Goal: Find specific page/section: Find specific page/section

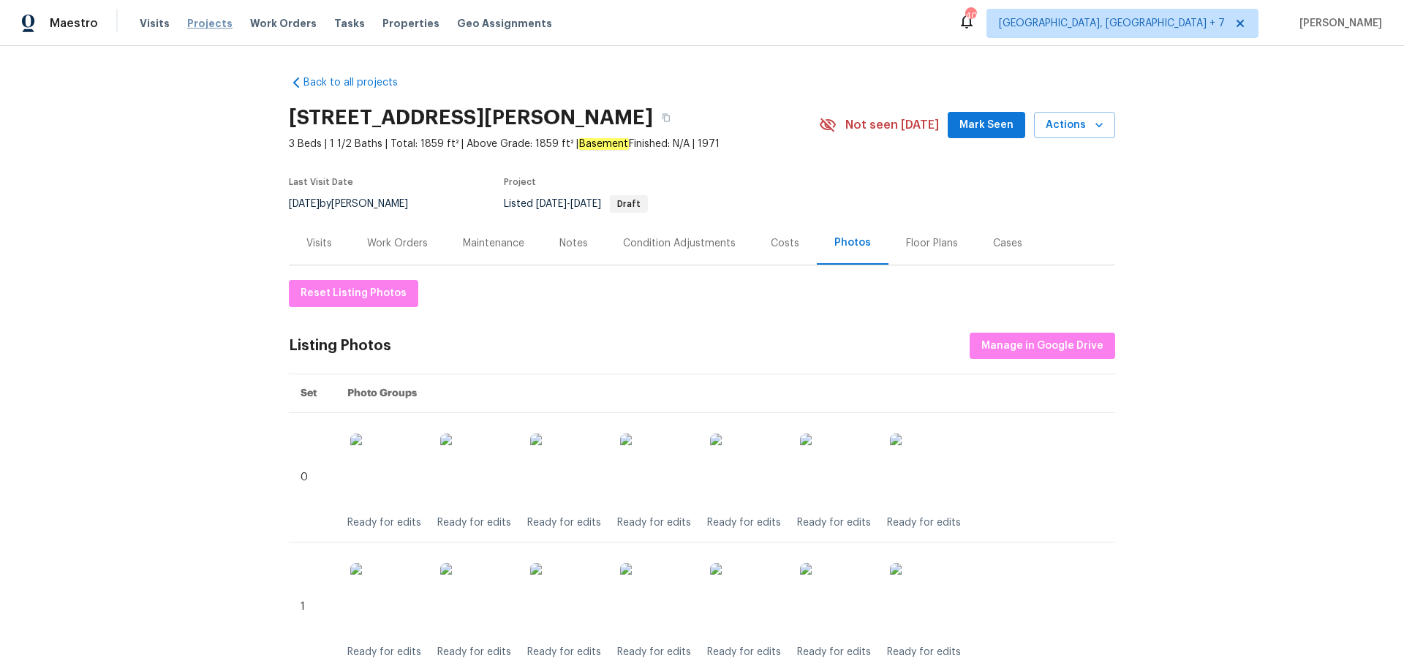
click at [212, 24] on span "Projects" at bounding box center [209, 23] width 45 height 15
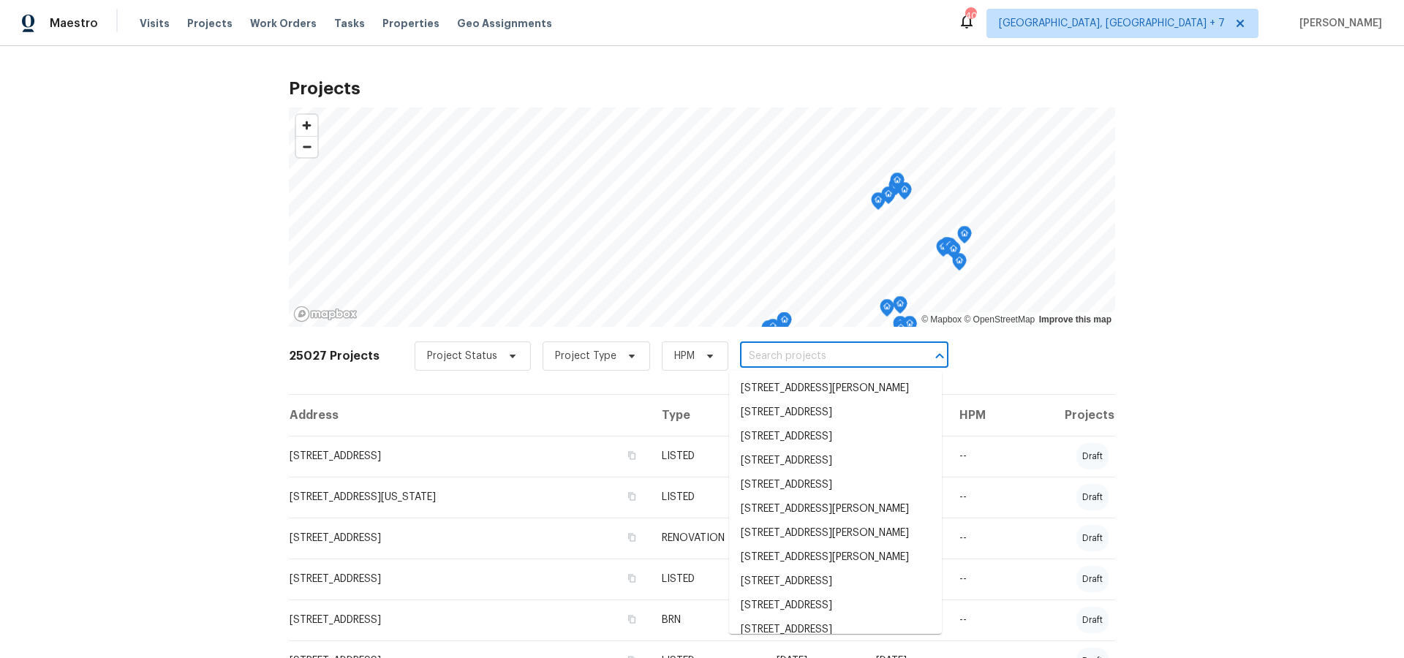
click at [795, 360] on input "text" at bounding box center [823, 356] width 167 height 23
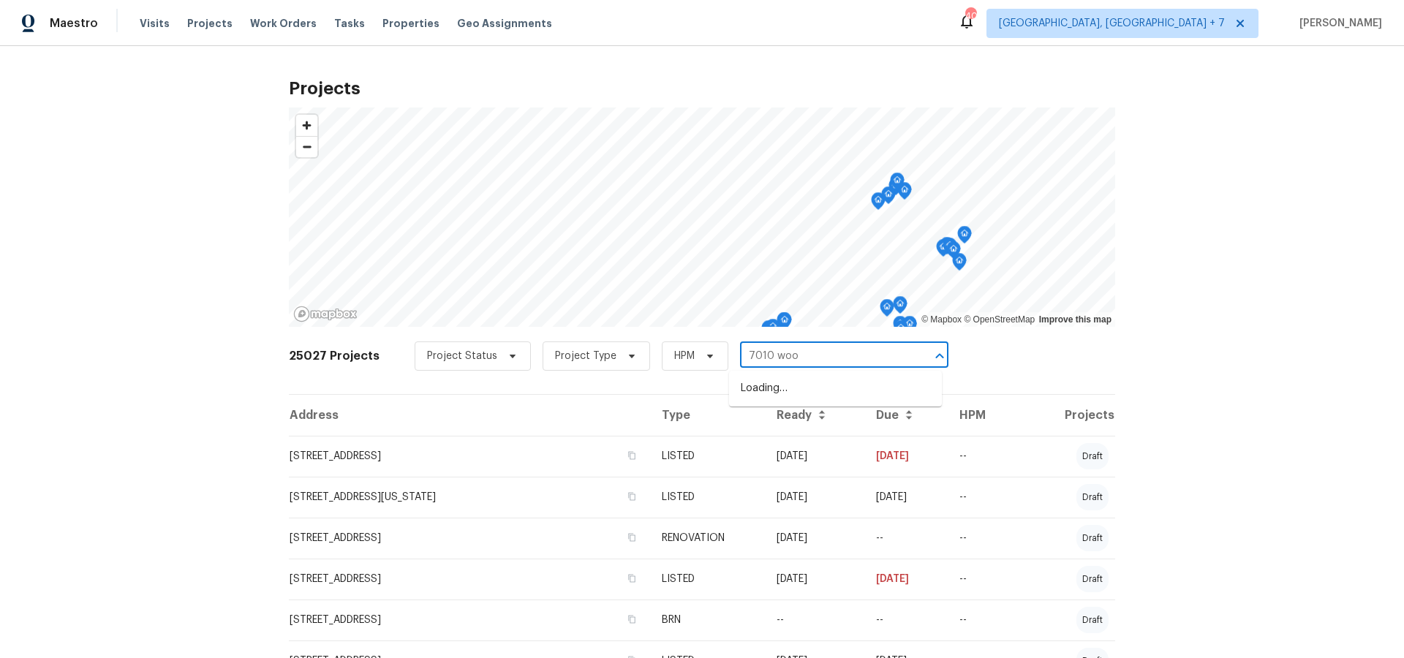
type input "7010 wood"
click at [796, 390] on li "[STREET_ADDRESS]" at bounding box center [835, 389] width 213 height 24
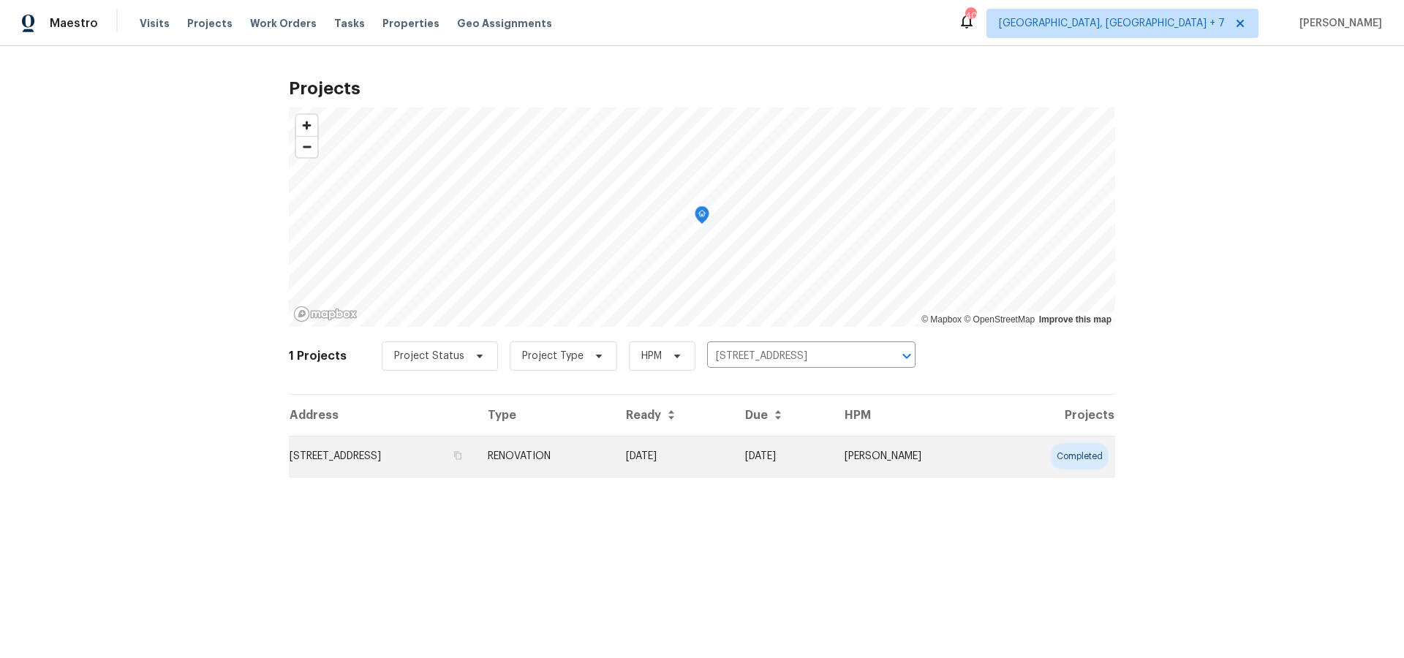
click at [422, 453] on td "[STREET_ADDRESS]" at bounding box center [382, 456] width 187 height 41
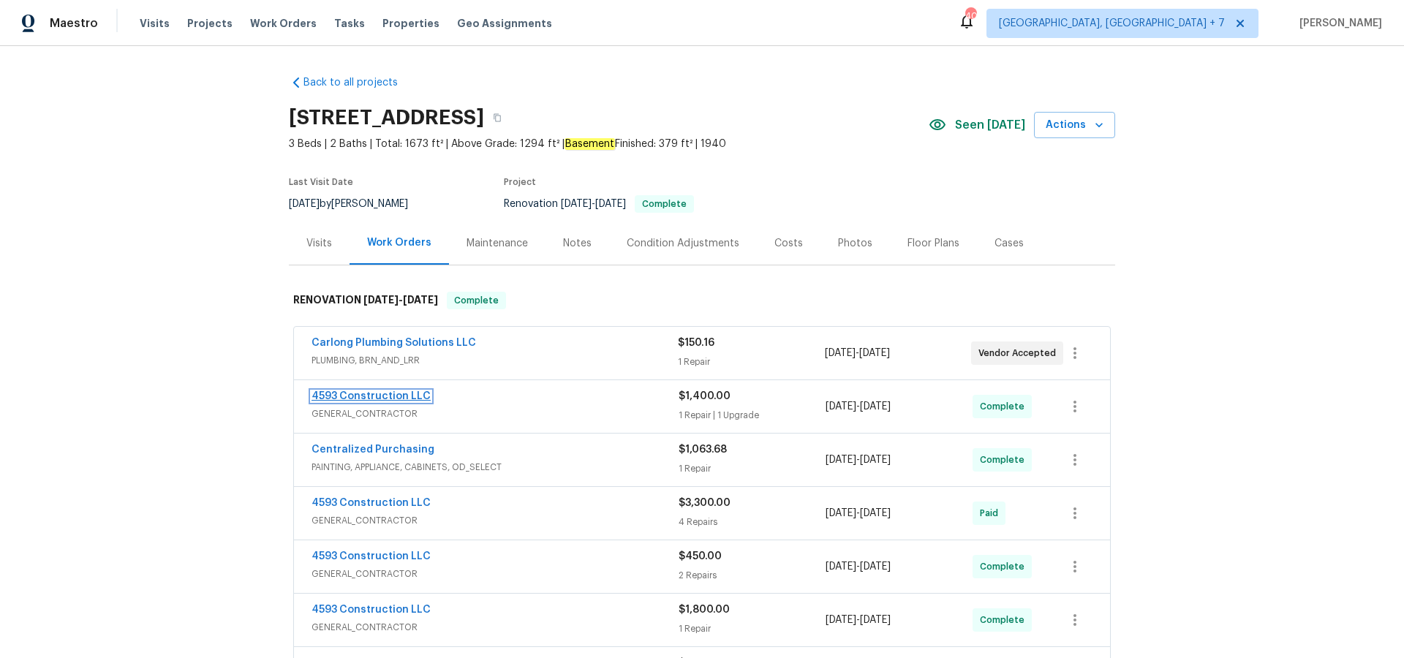
click at [409, 395] on link "4593 Construction LLC" at bounding box center [370, 396] width 119 height 10
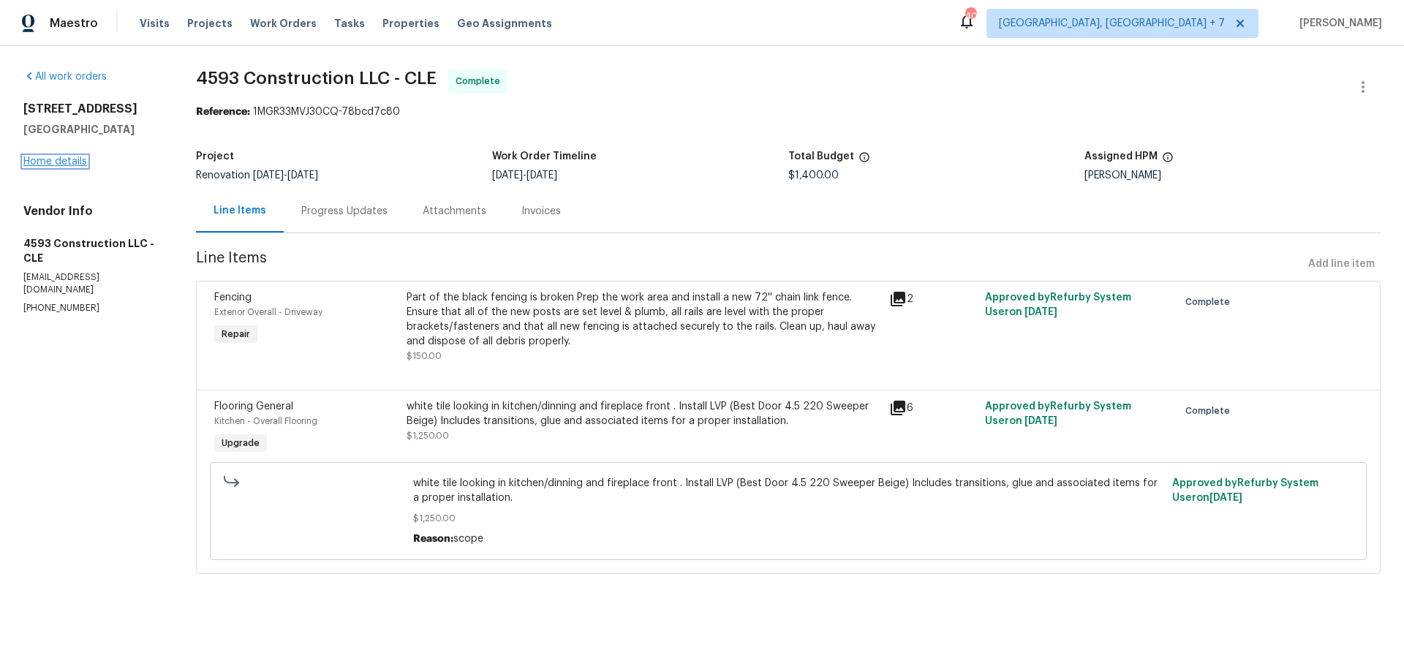
click at [75, 162] on link "Home details" at bounding box center [55, 161] width 64 height 10
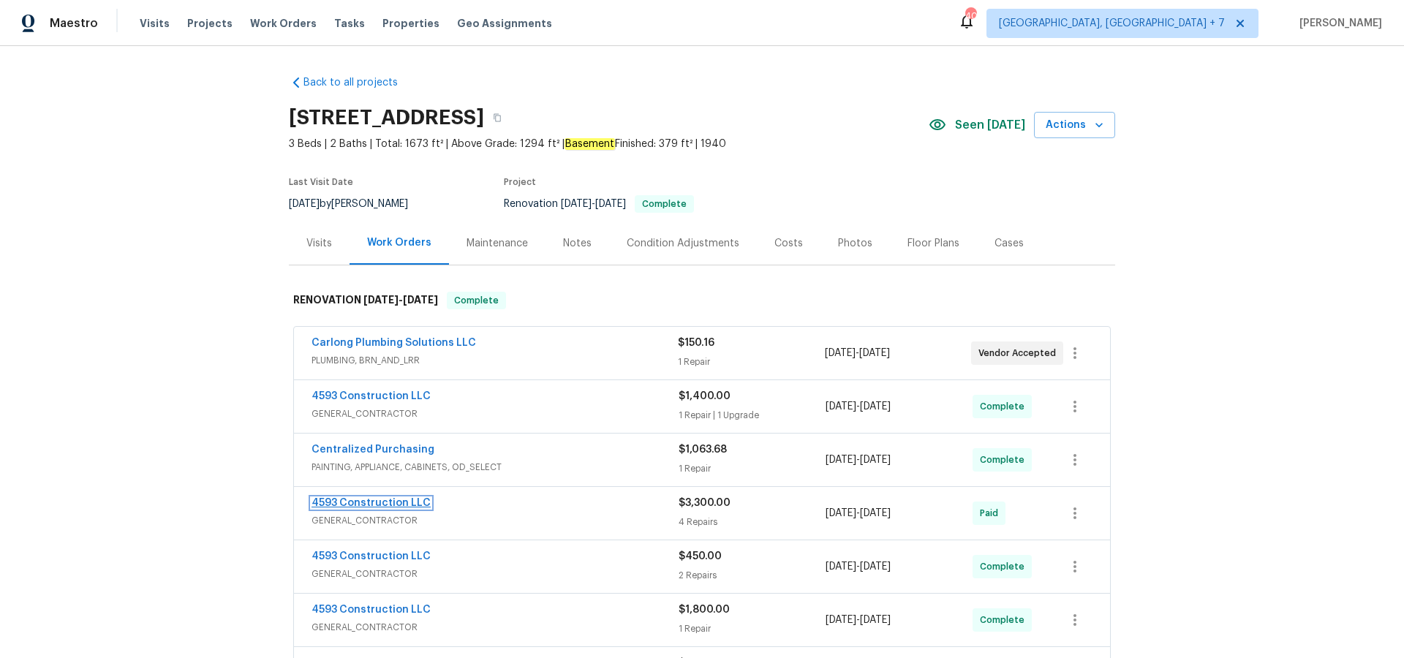
click at [370, 504] on link "4593 Construction LLC" at bounding box center [370, 503] width 119 height 10
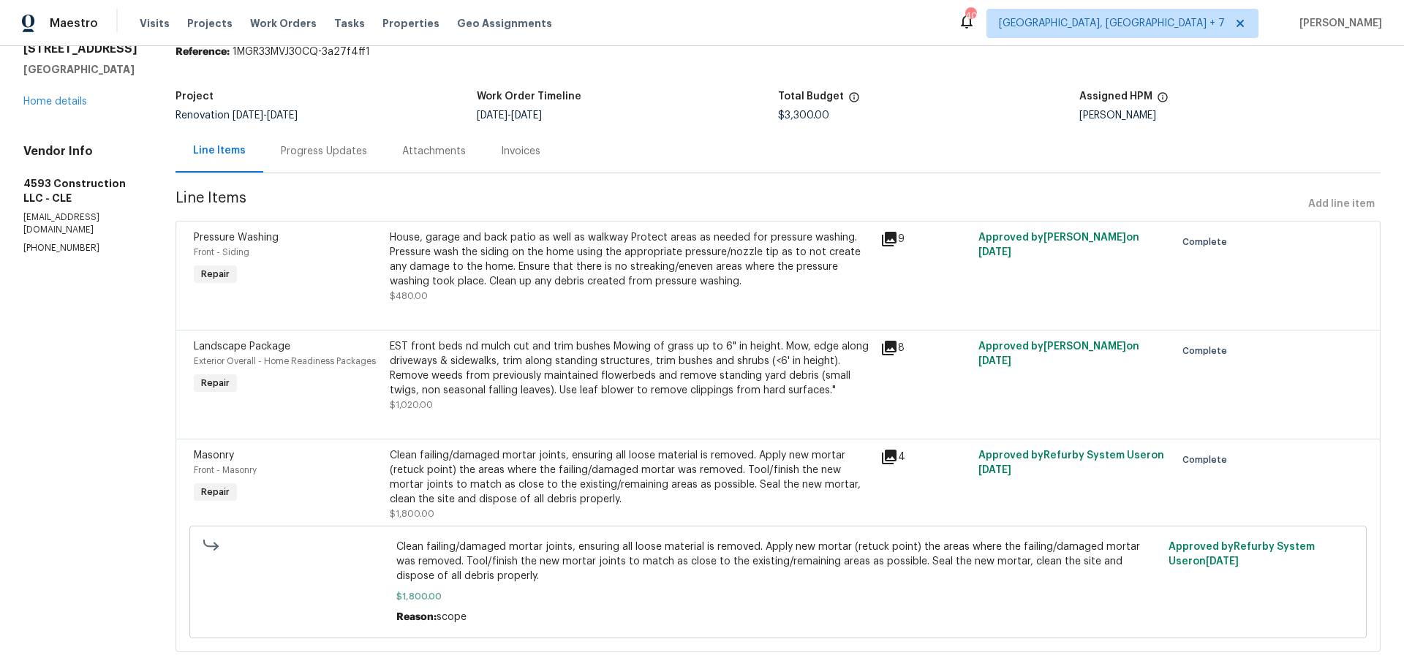
scroll to position [97, 0]
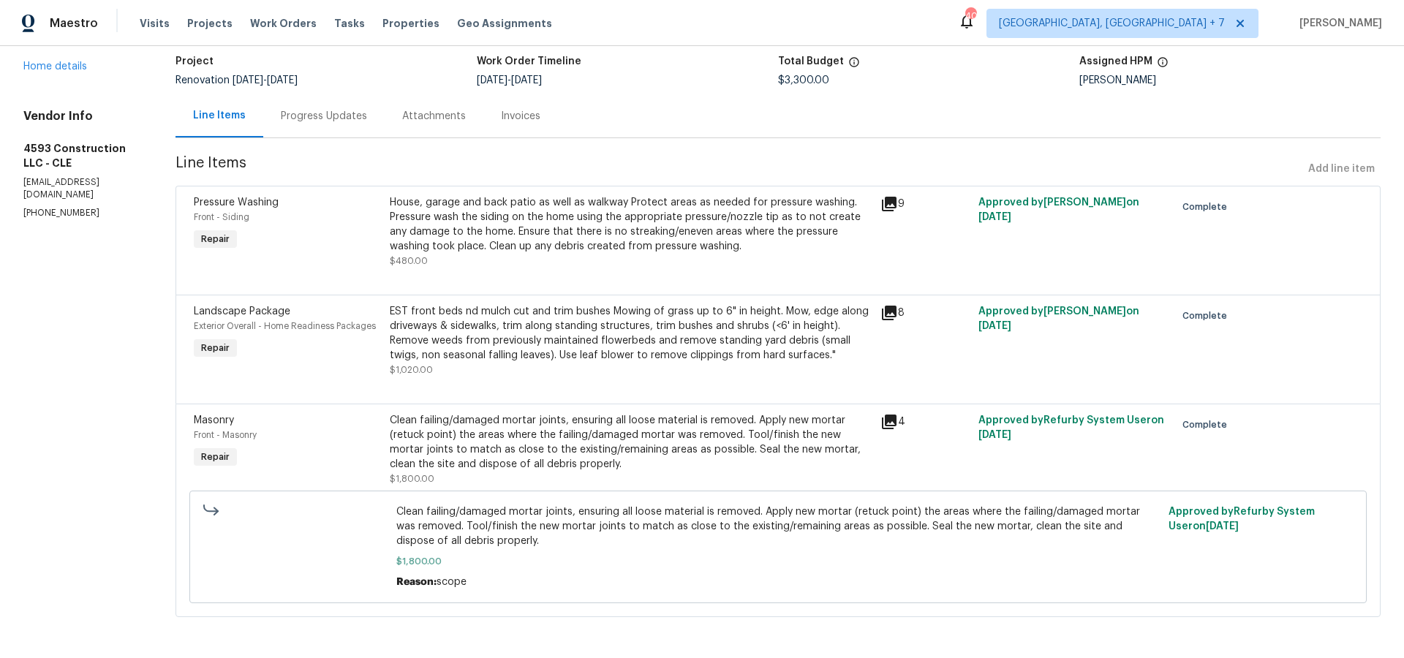
click at [72, 58] on div "[STREET_ADDRESS] Home details" at bounding box center [81, 40] width 117 height 67
click at [71, 62] on link "Home details" at bounding box center [55, 66] width 64 height 10
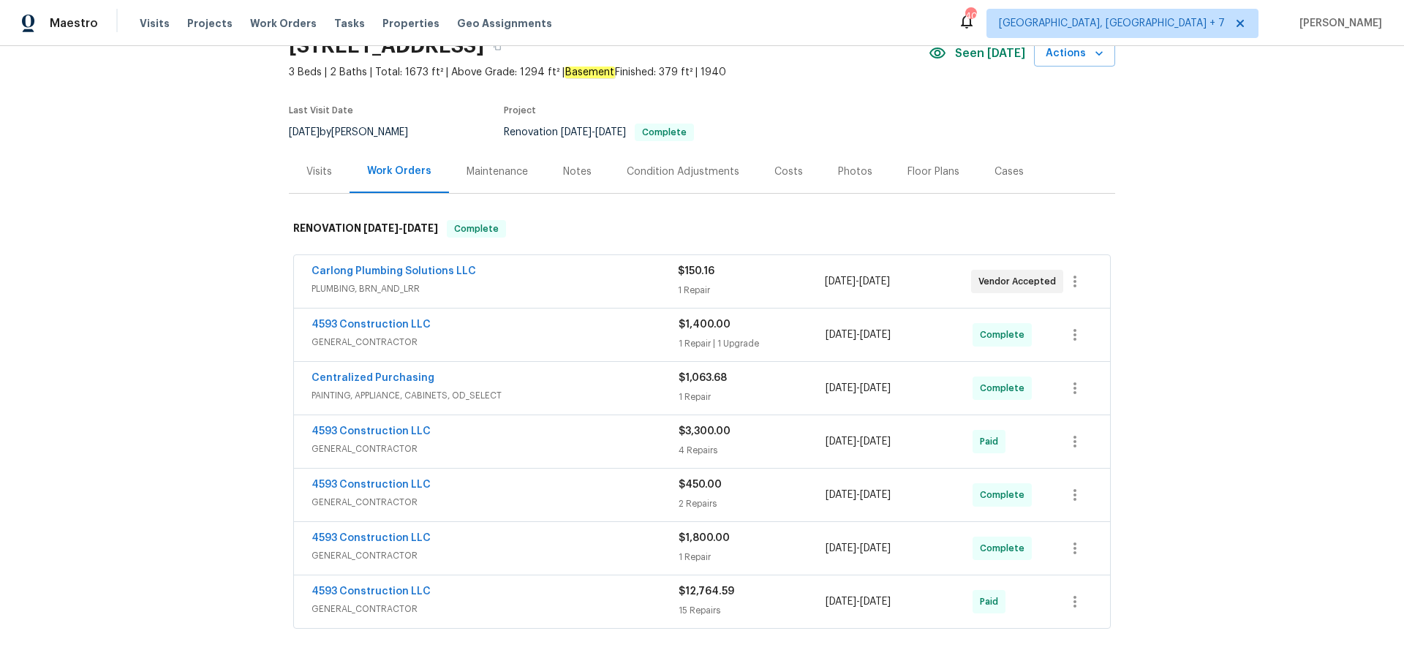
scroll to position [87, 0]
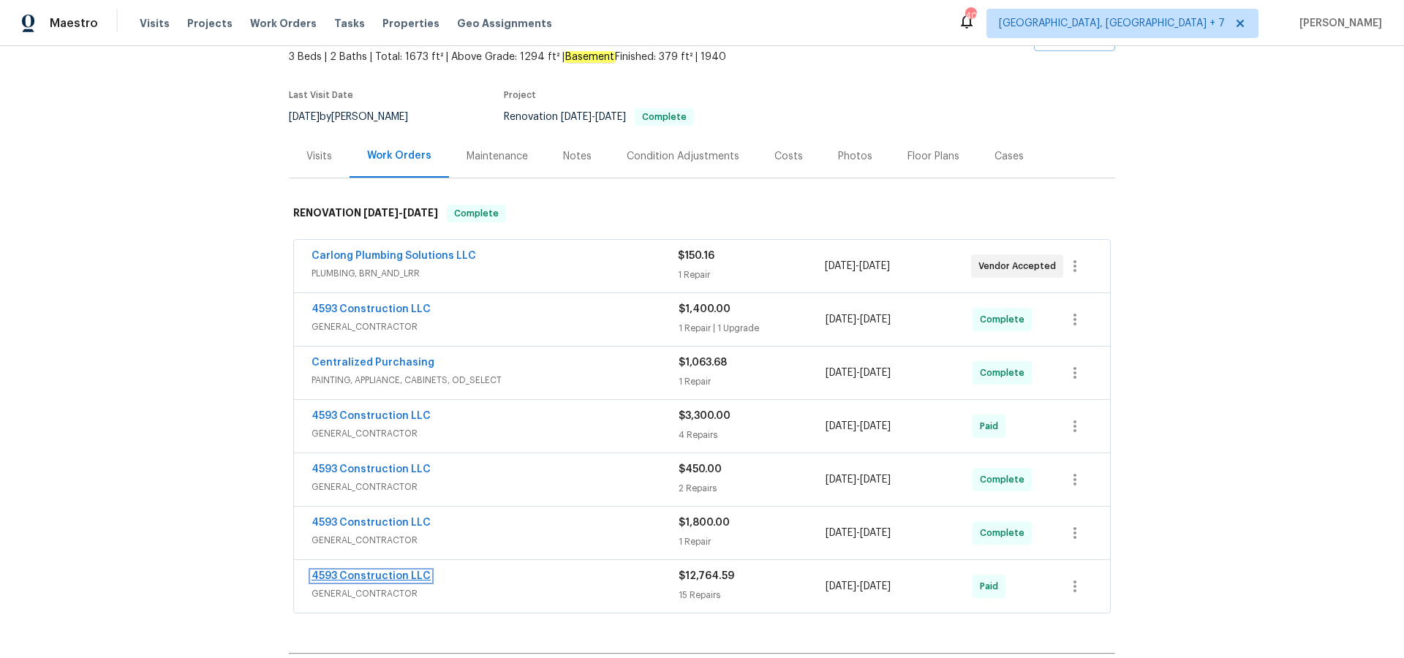
click at [359, 579] on link "4593 Construction LLC" at bounding box center [370, 576] width 119 height 10
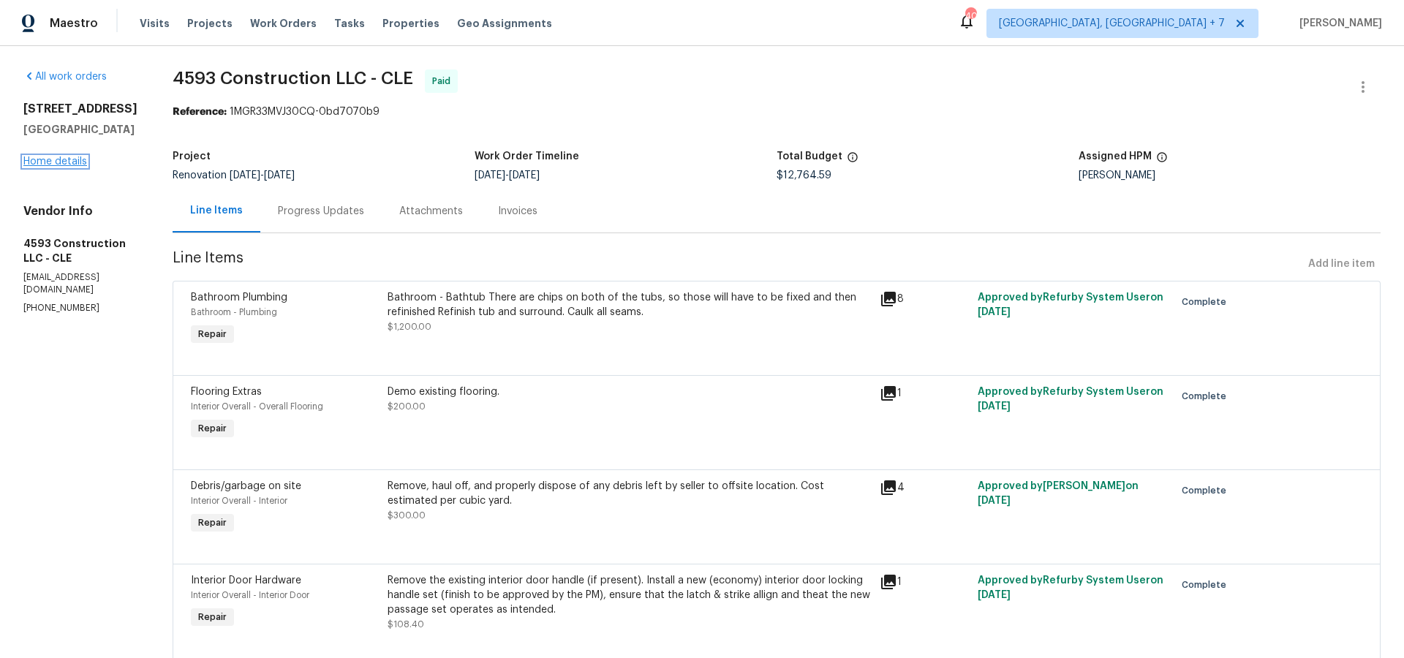
click at [83, 159] on link "Home details" at bounding box center [55, 161] width 64 height 10
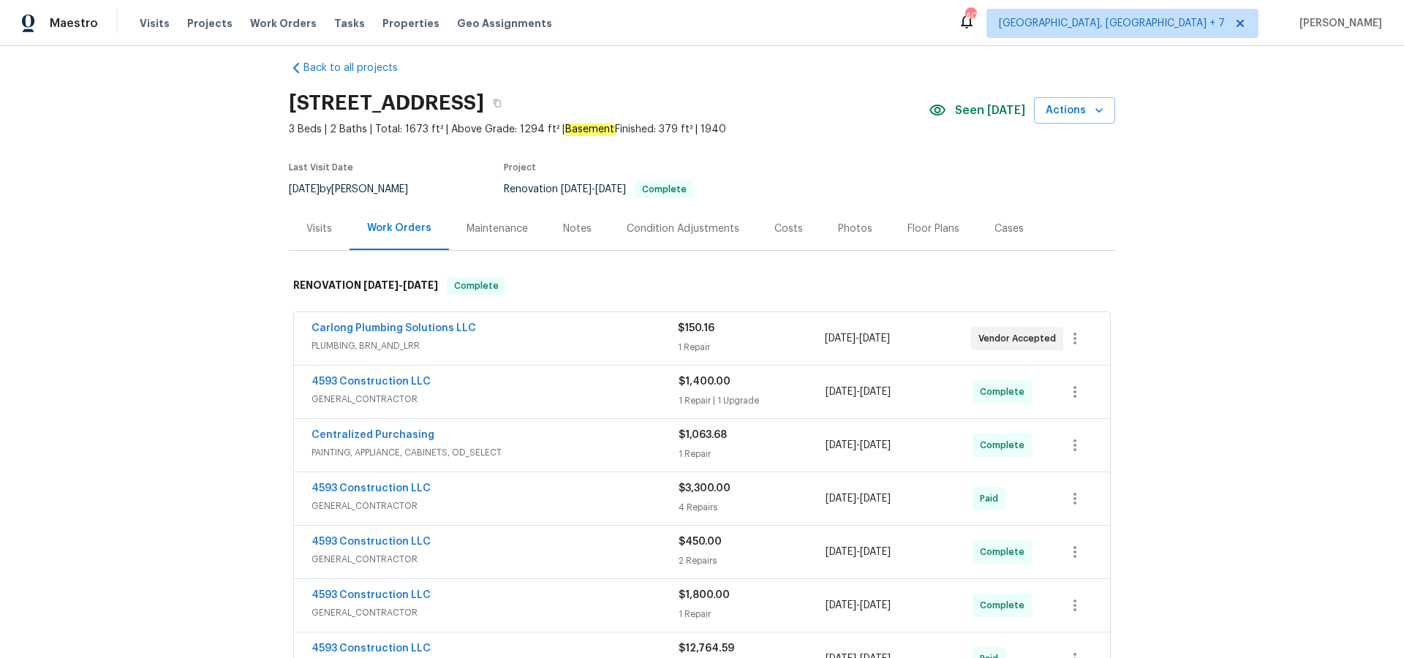
scroll to position [45, 0]
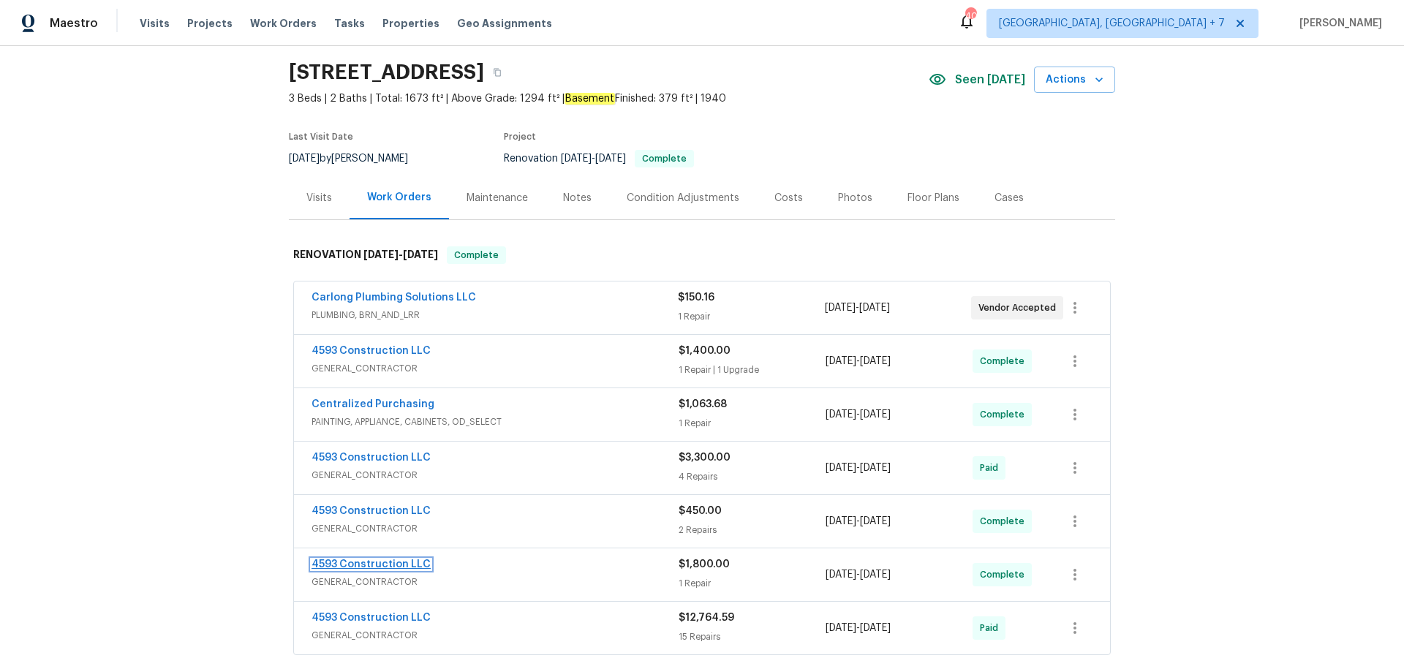
click at [379, 565] on link "4593 Construction LLC" at bounding box center [370, 564] width 119 height 10
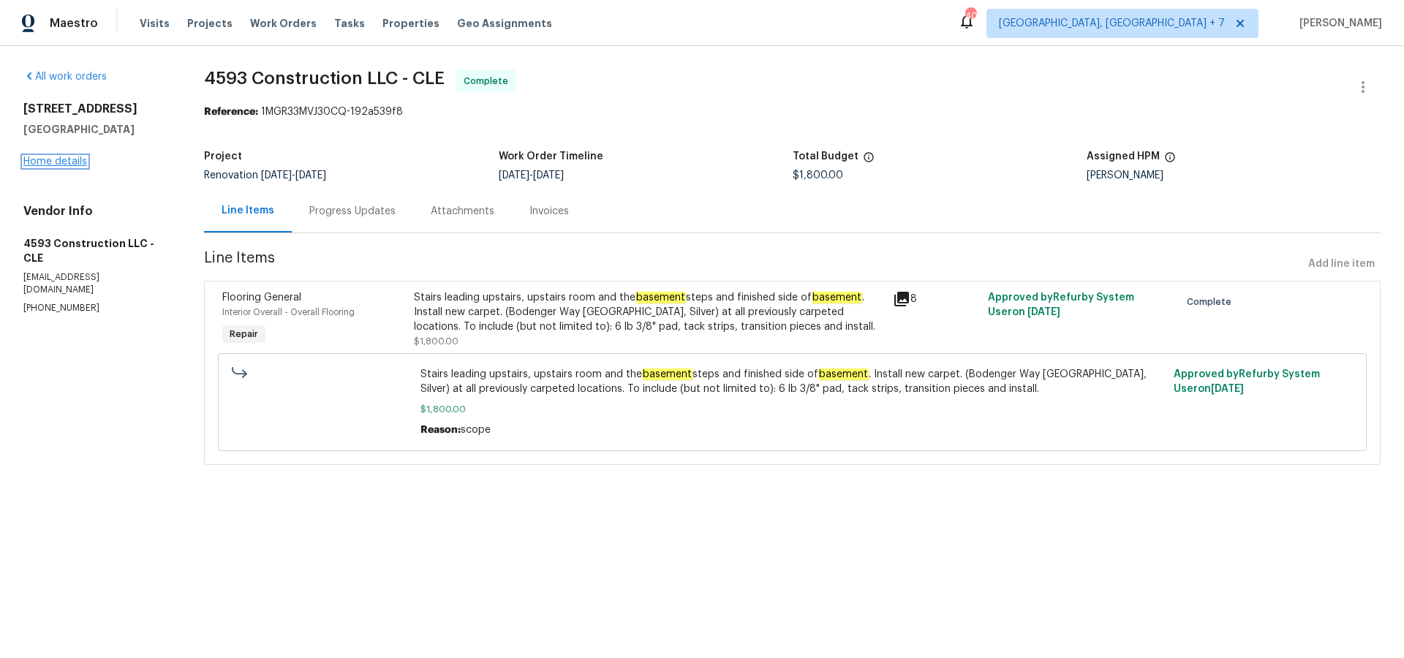
click at [57, 162] on link "Home details" at bounding box center [55, 161] width 64 height 10
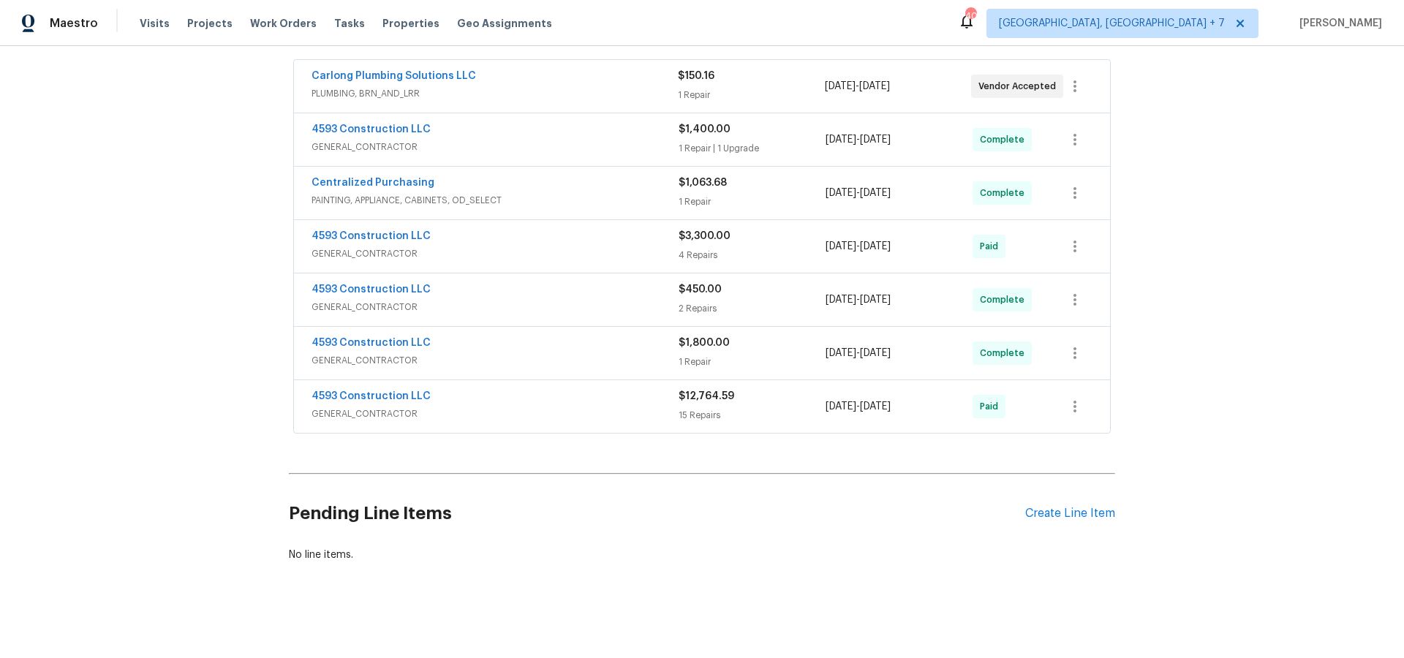
scroll to position [268, 0]
